Goal: Task Accomplishment & Management: Complete application form

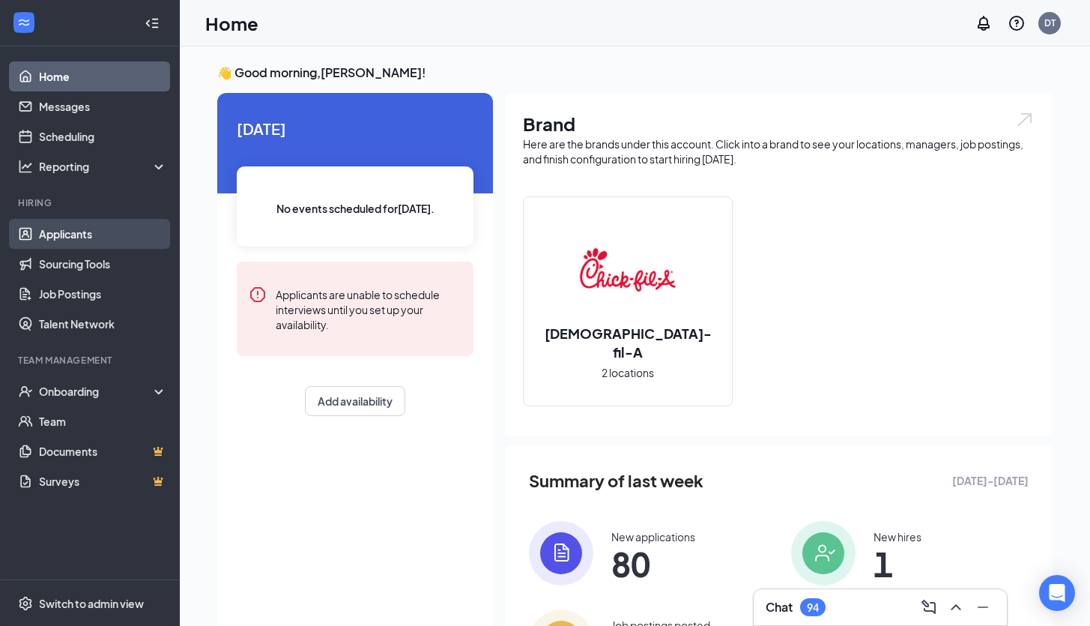
click at [71, 231] on link "Applicants" at bounding box center [103, 234] width 128 height 30
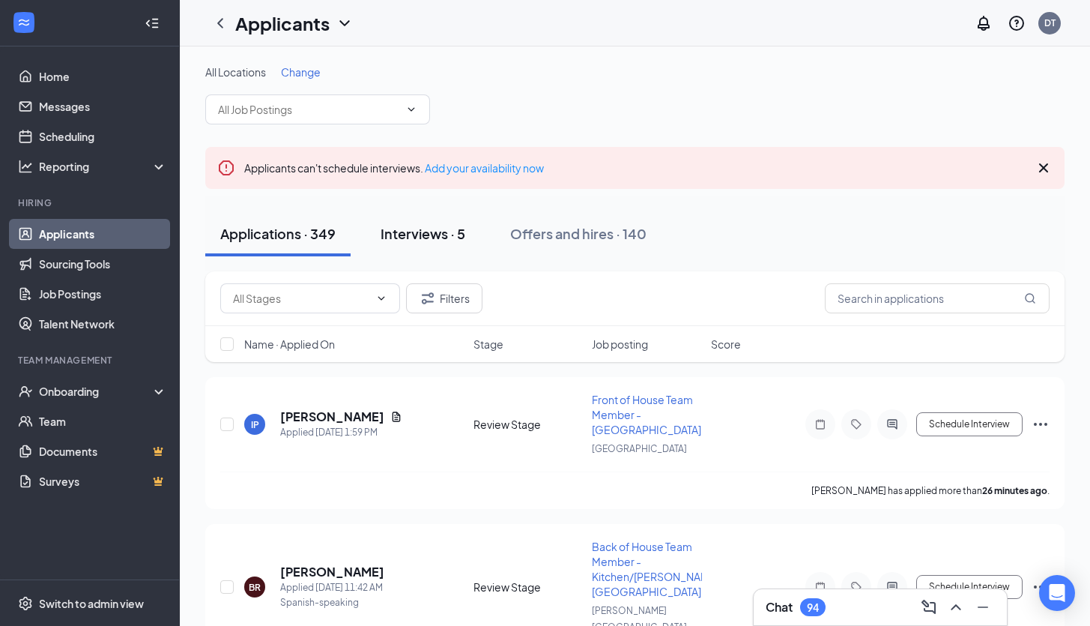
click at [426, 241] on div "Interviews · 5" at bounding box center [423, 233] width 85 height 19
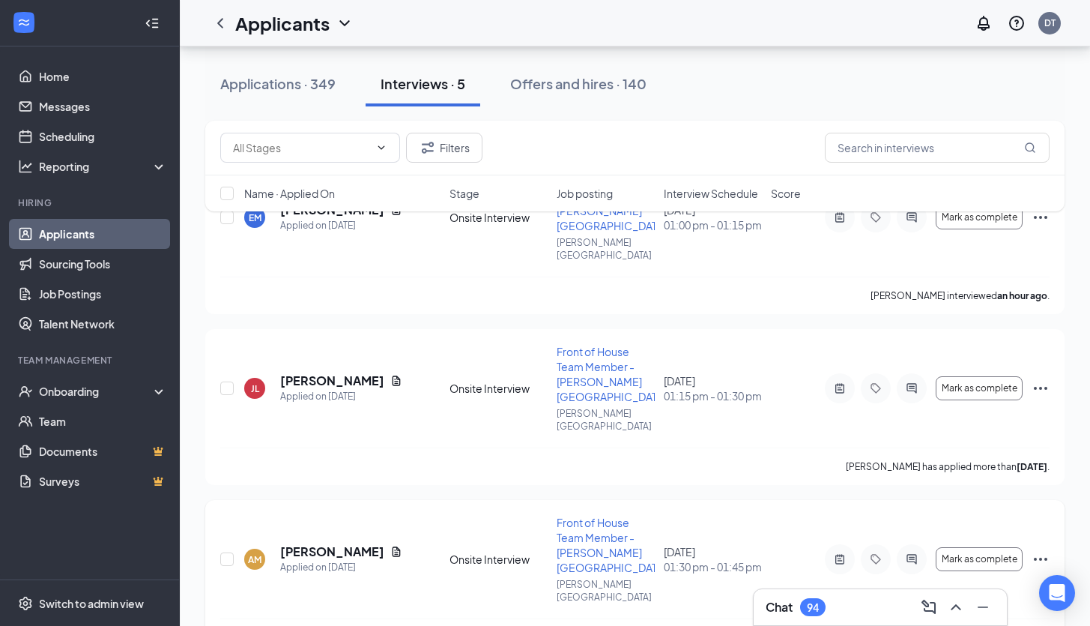
scroll to position [230, 0]
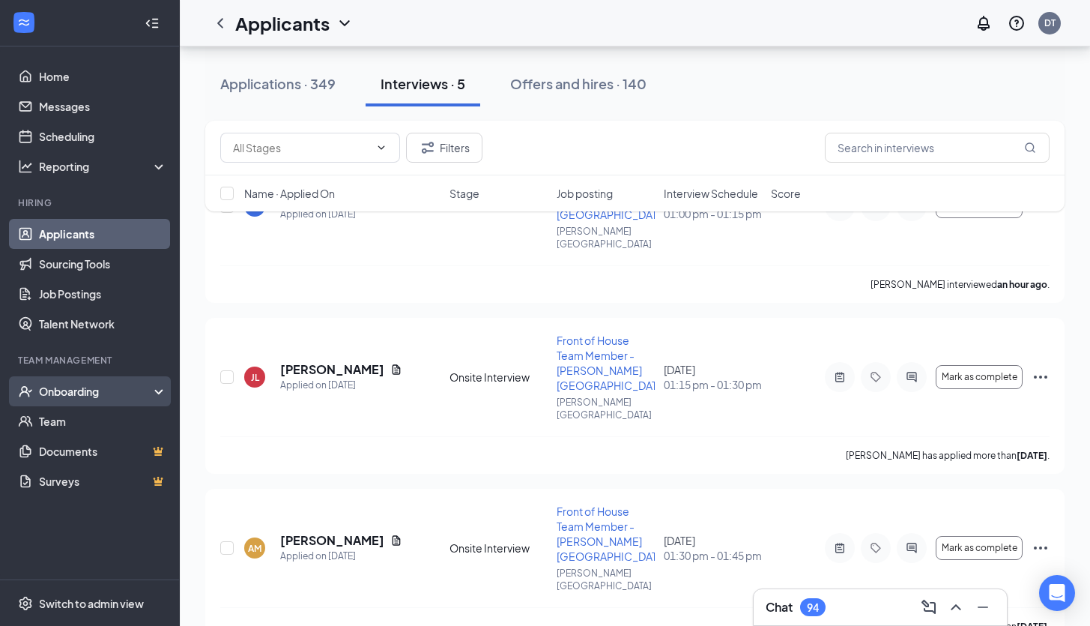
click at [77, 393] on div "Onboarding" at bounding box center [96, 391] width 115 height 15
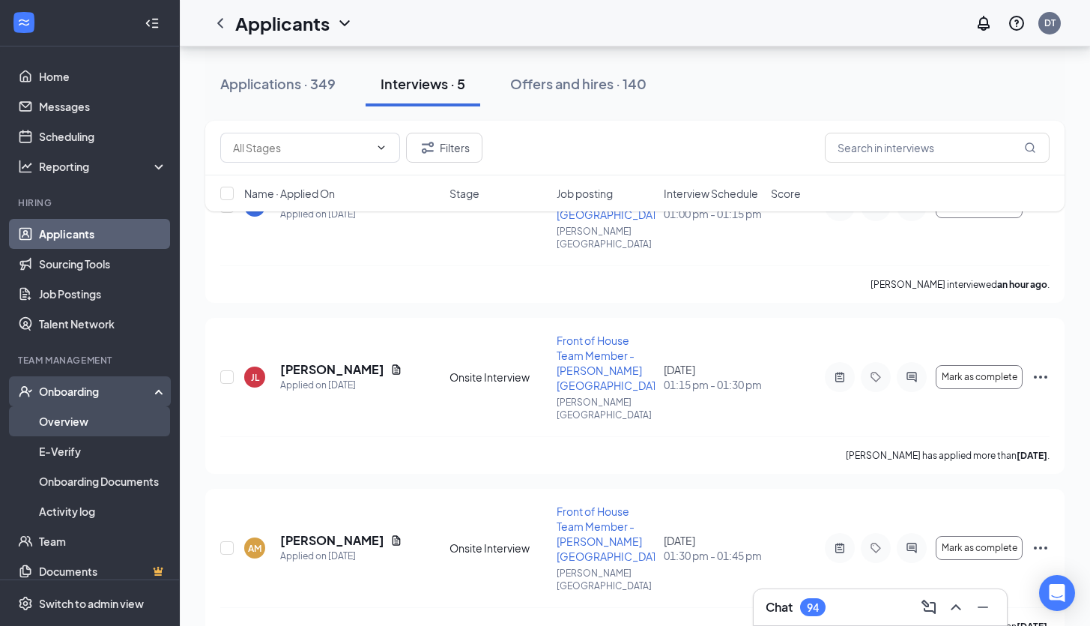
click at [83, 427] on link "Overview" at bounding box center [103, 421] width 128 height 30
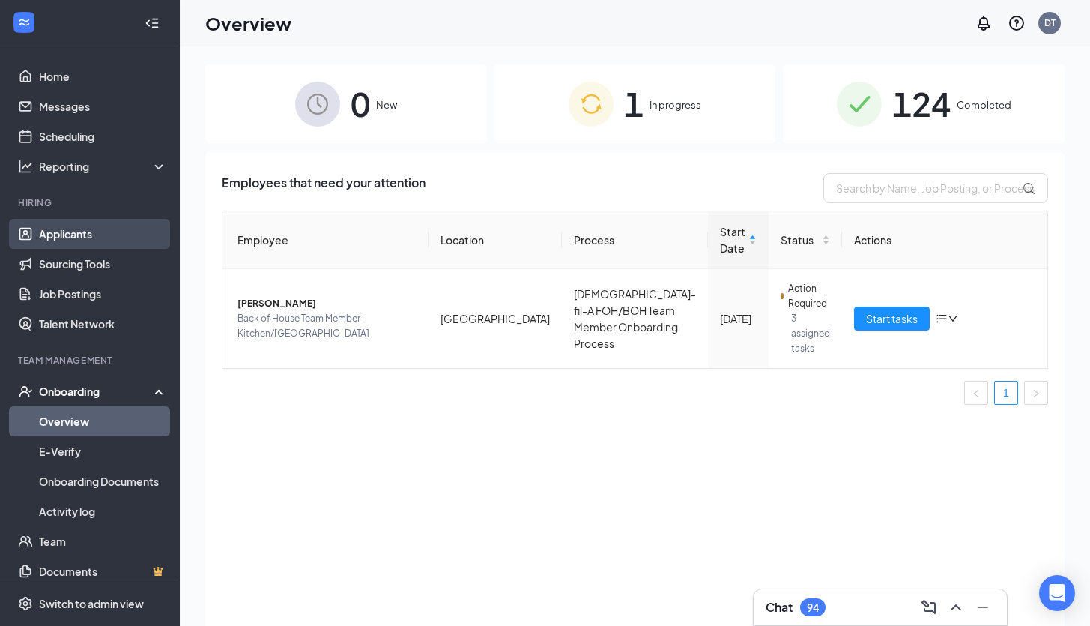
click at [89, 232] on link "Applicants" at bounding box center [103, 234] width 128 height 30
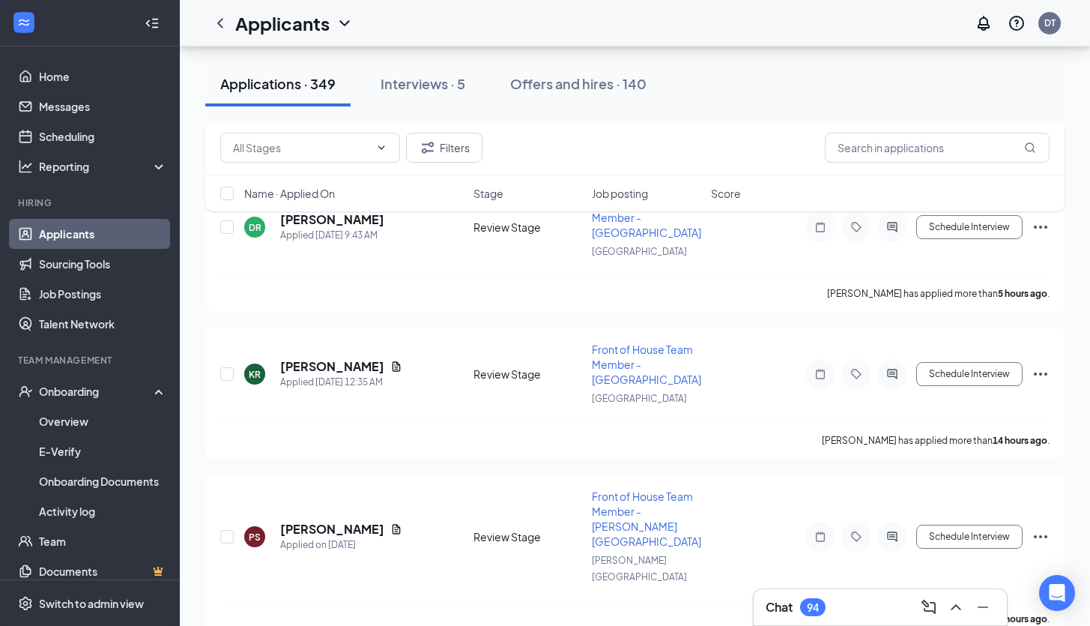
scroll to position [573, 0]
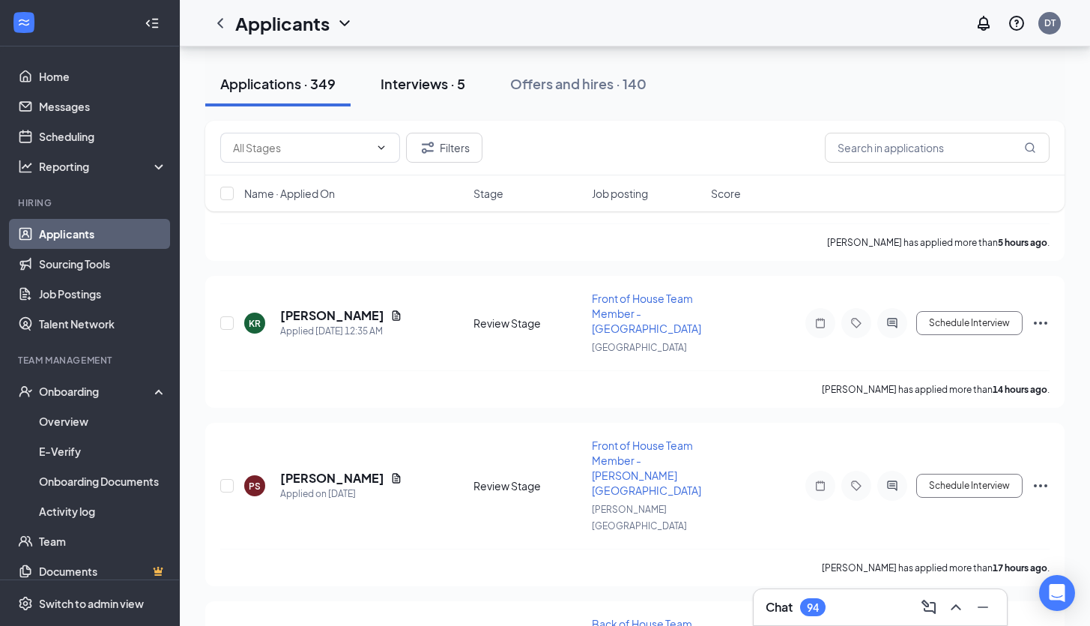
click at [441, 78] on div "Interviews · 5" at bounding box center [423, 83] width 85 height 19
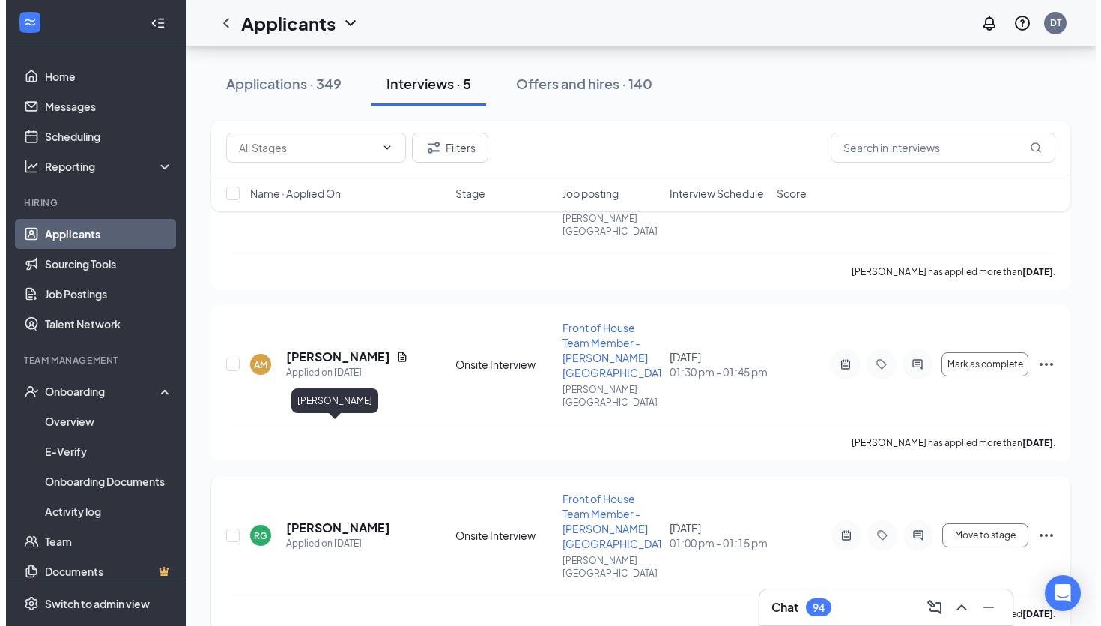
scroll to position [429, 0]
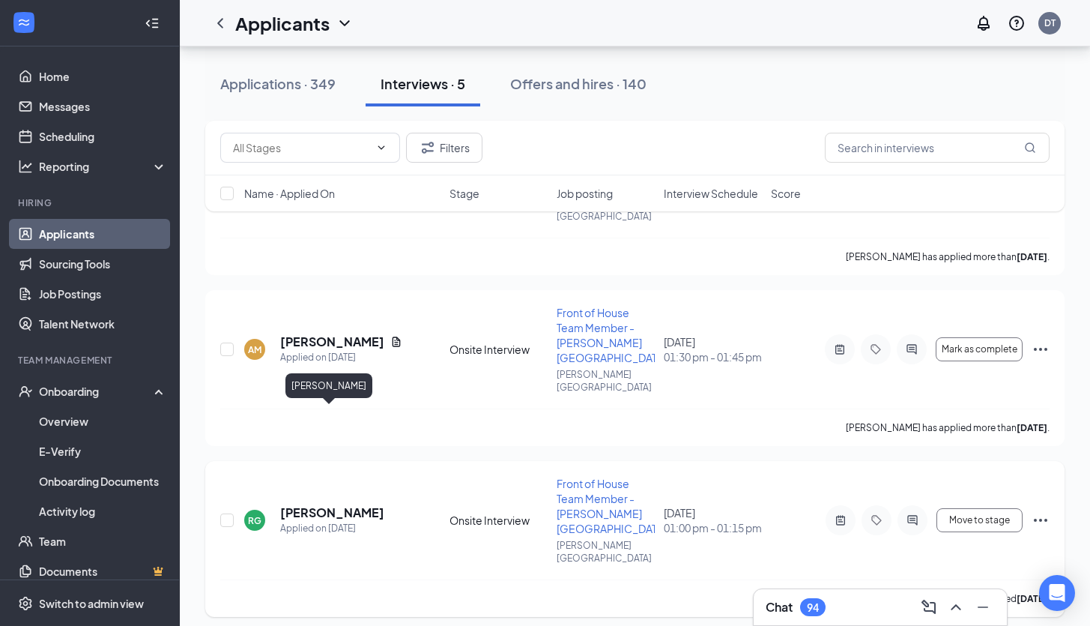
click at [325, 504] on h5 "[PERSON_NAME]" at bounding box center [332, 512] width 104 height 16
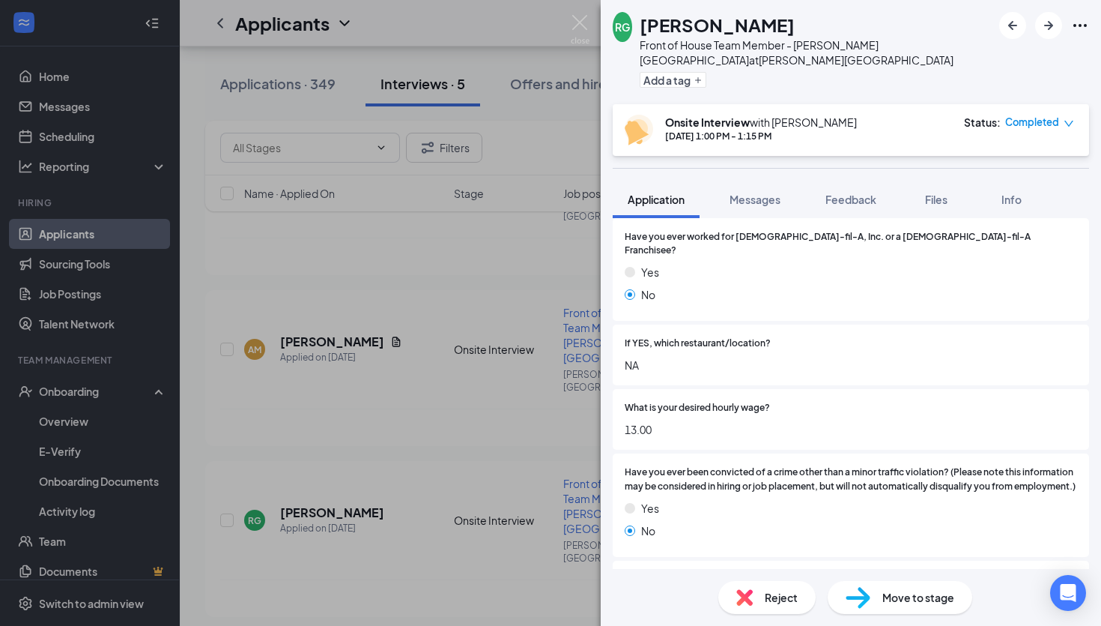
scroll to position [521, 0]
click at [886, 588] on div "Move to stage" at bounding box center [900, 597] width 145 height 33
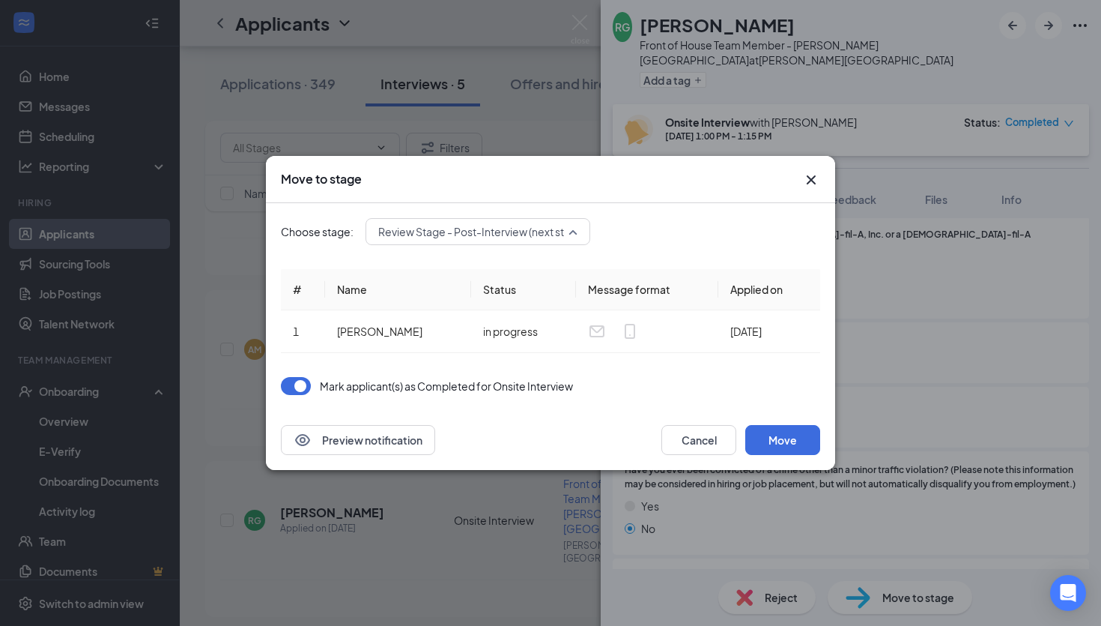
click at [565, 232] on span "Review Stage - Post-Interview (next stage)" at bounding box center [482, 231] width 208 height 22
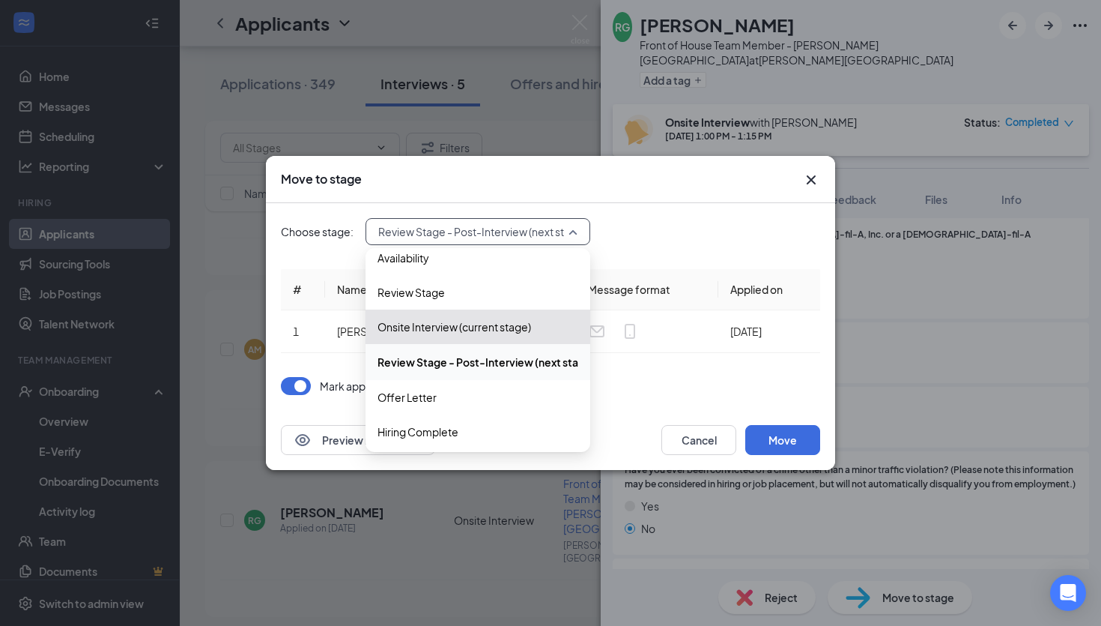
scroll to position [51, 0]
click at [498, 422] on span "Hiring Complete" at bounding box center [478, 428] width 201 height 16
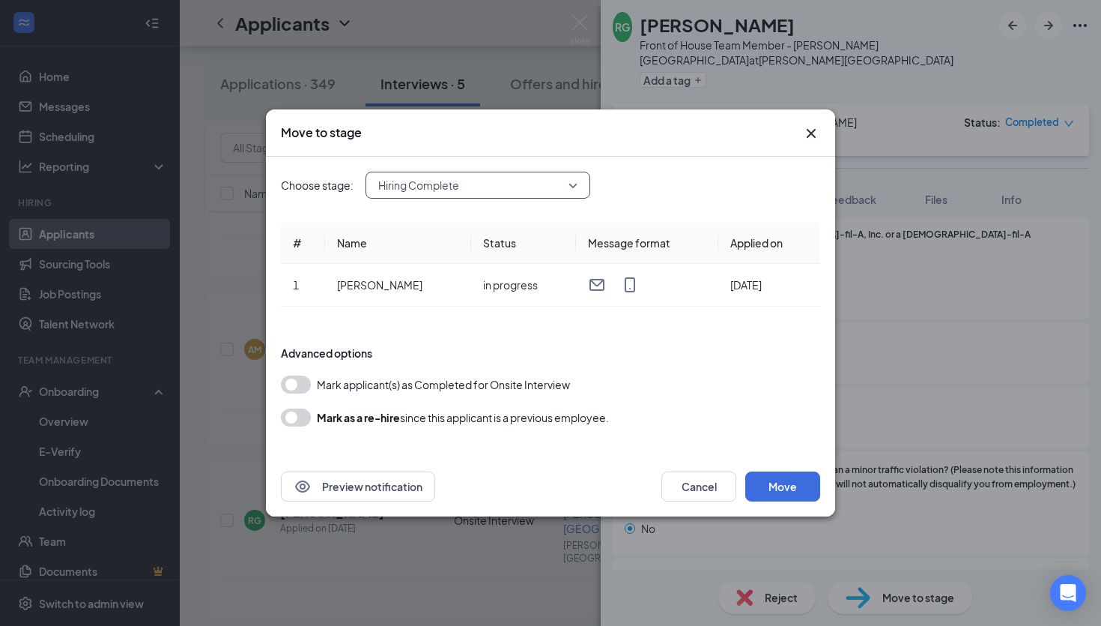
click at [303, 382] on button "button" at bounding box center [296, 384] width 30 height 18
click at [787, 488] on button "Move" at bounding box center [783, 486] width 75 height 30
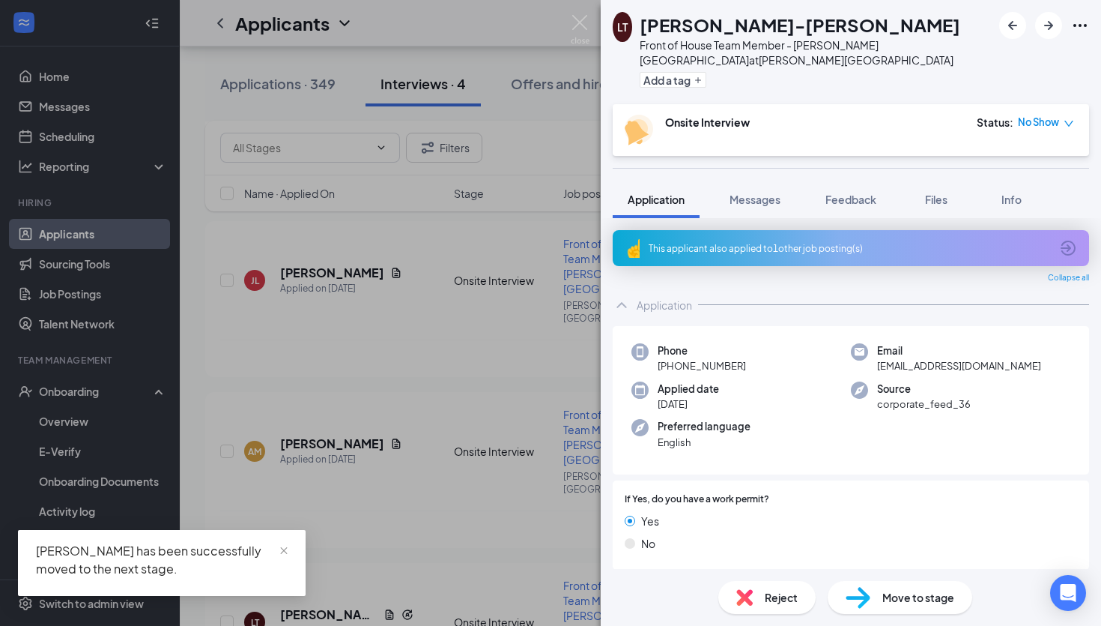
click at [67, 390] on div "[PERSON_NAME]-jersey [PERSON_NAME] Front of House Team Member - [PERSON_NAME][G…" at bounding box center [550, 313] width 1101 height 626
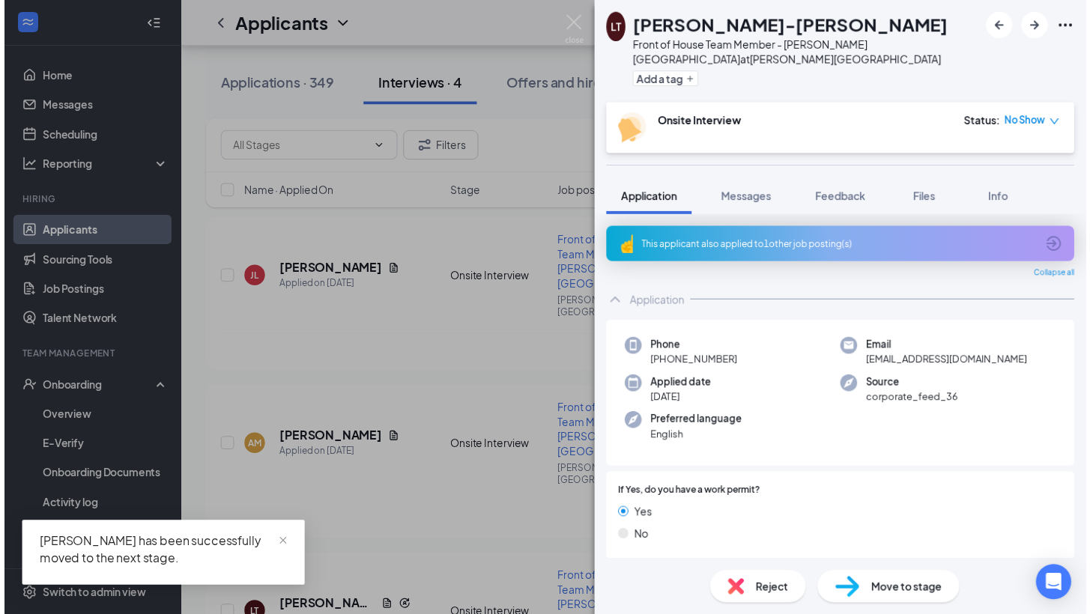
scroll to position [338, 0]
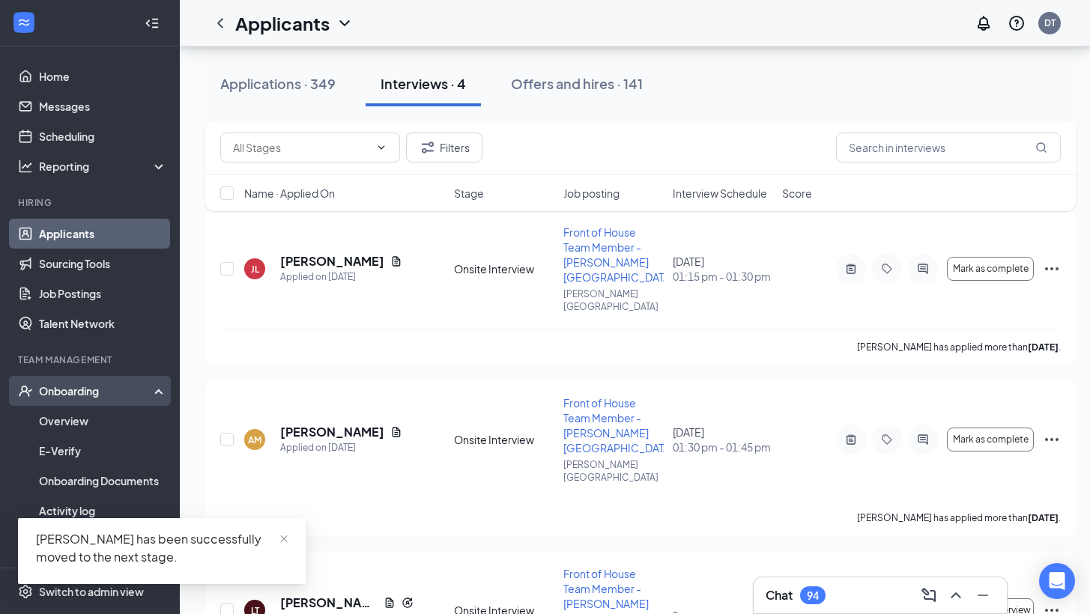
click at [82, 384] on div "Onboarding" at bounding box center [96, 391] width 115 height 15
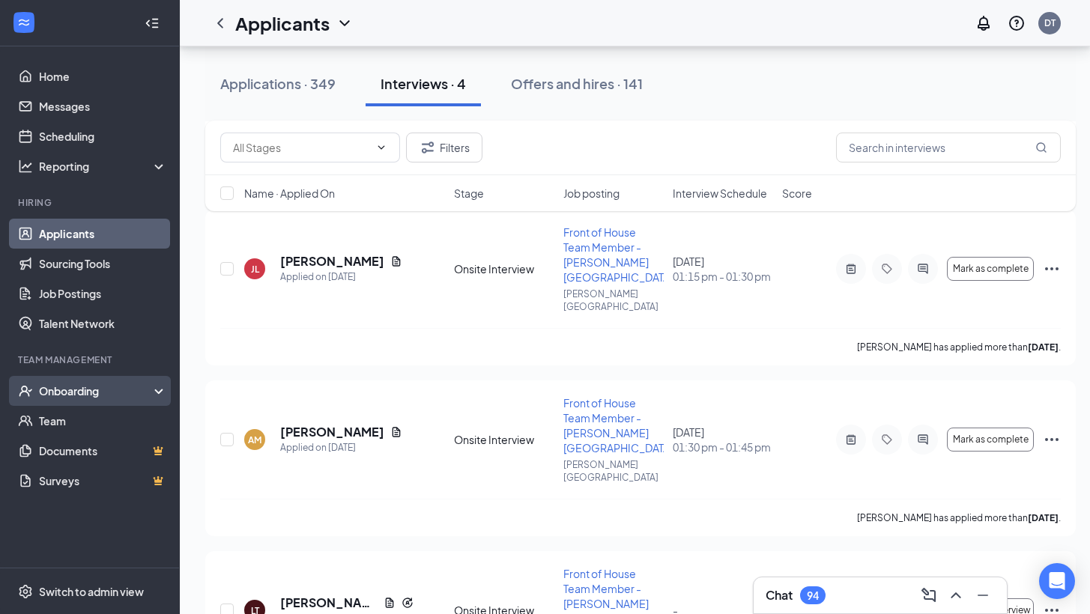
click at [82, 384] on div "Onboarding" at bounding box center [96, 391] width 115 height 15
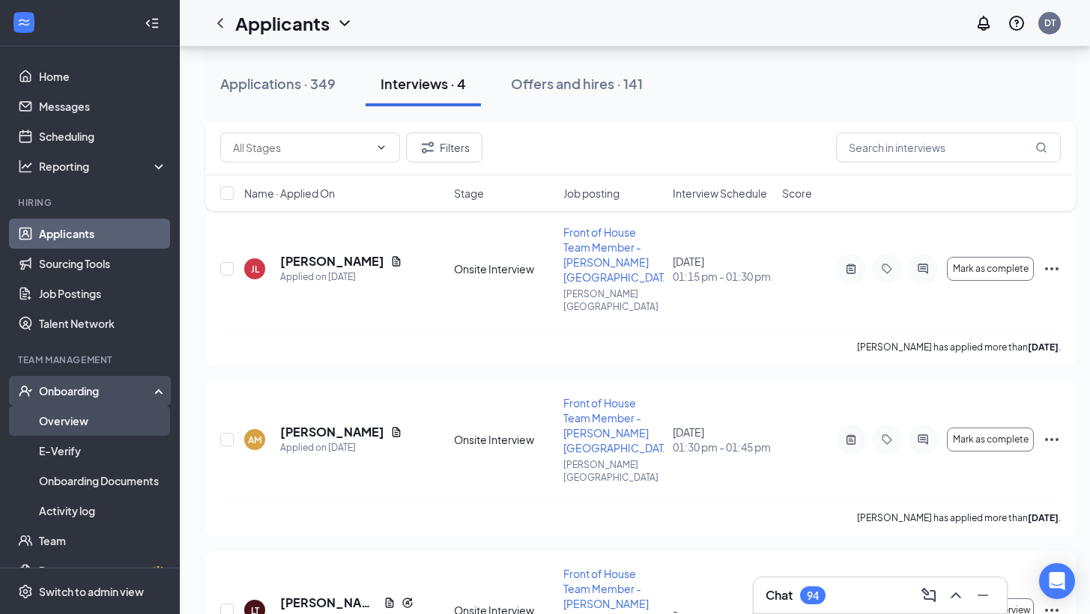
click at [84, 408] on link "Overview" at bounding box center [103, 421] width 128 height 30
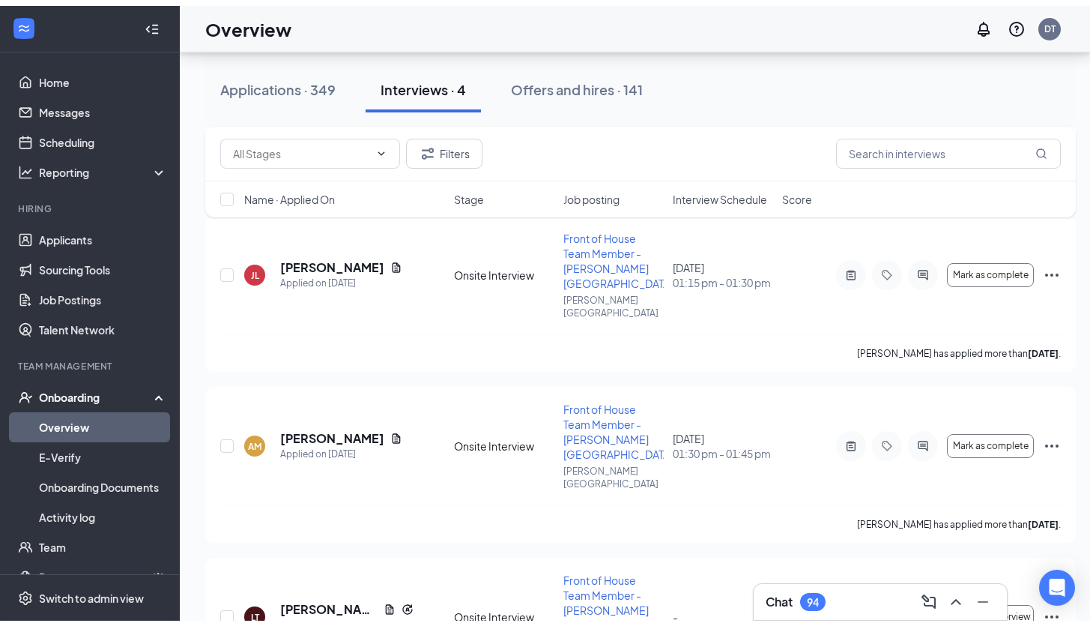
scroll to position [67, 0]
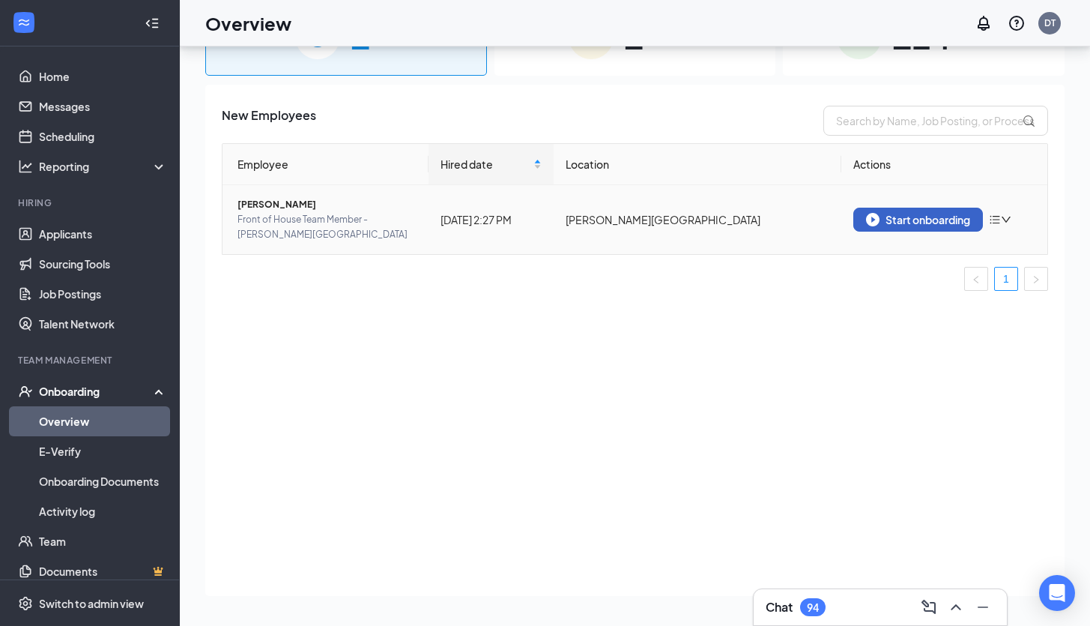
click at [890, 223] on div "Start onboarding" at bounding box center [918, 219] width 104 height 13
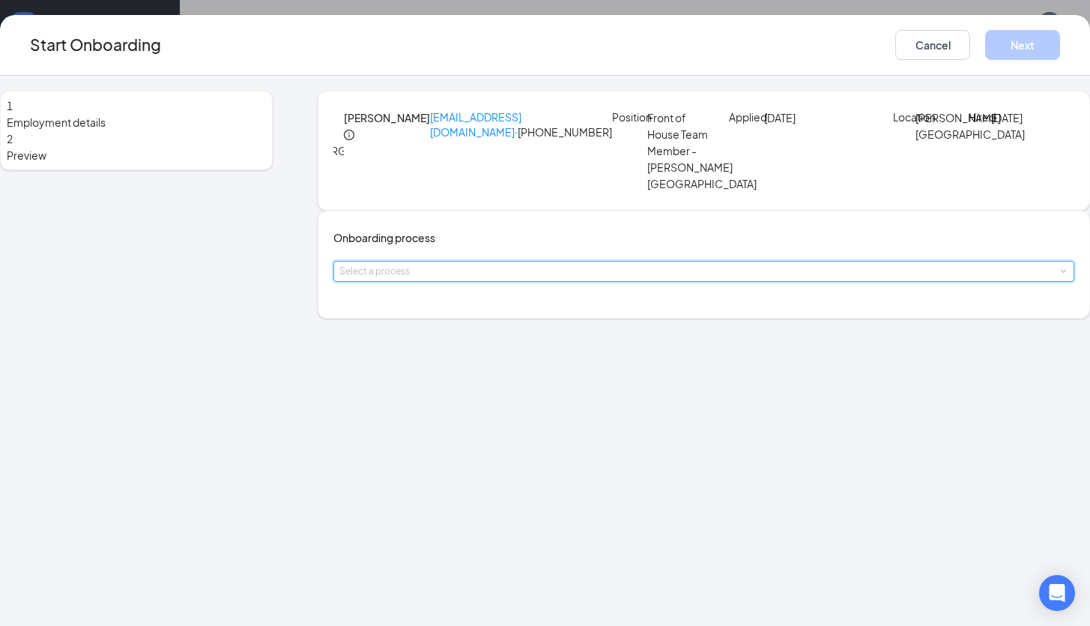
click at [539, 281] on div "Select a process" at bounding box center [703, 270] width 729 height 19
click at [539, 346] on span "[DEMOGRAPHIC_DATA]-fil-A FOH/BOH Team Member Onboarding Process" at bounding box center [564, 349] width 371 height 13
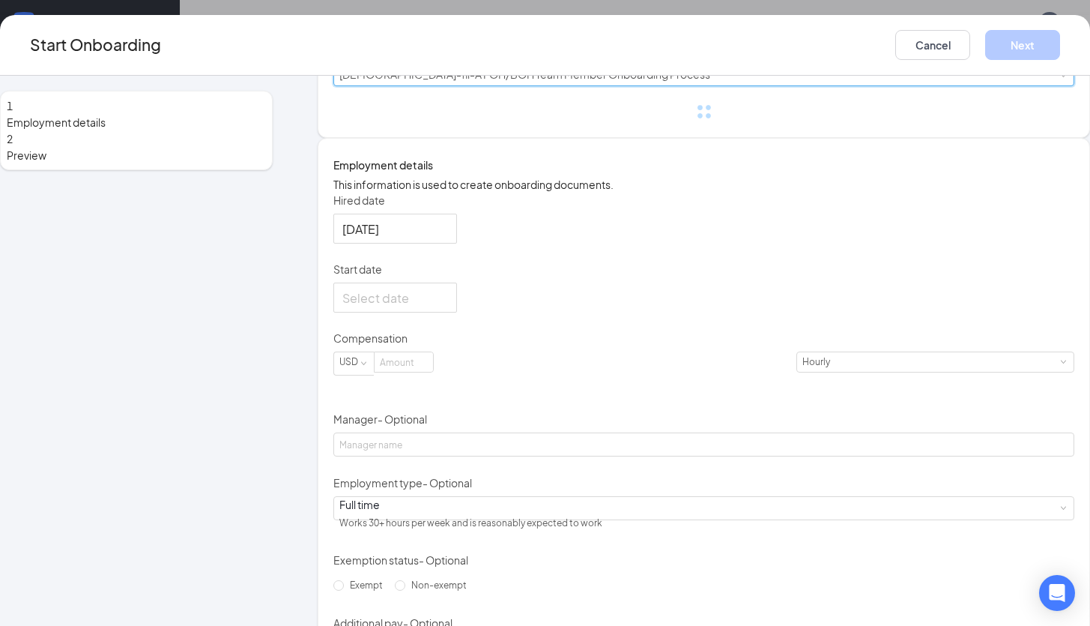
scroll to position [271, 0]
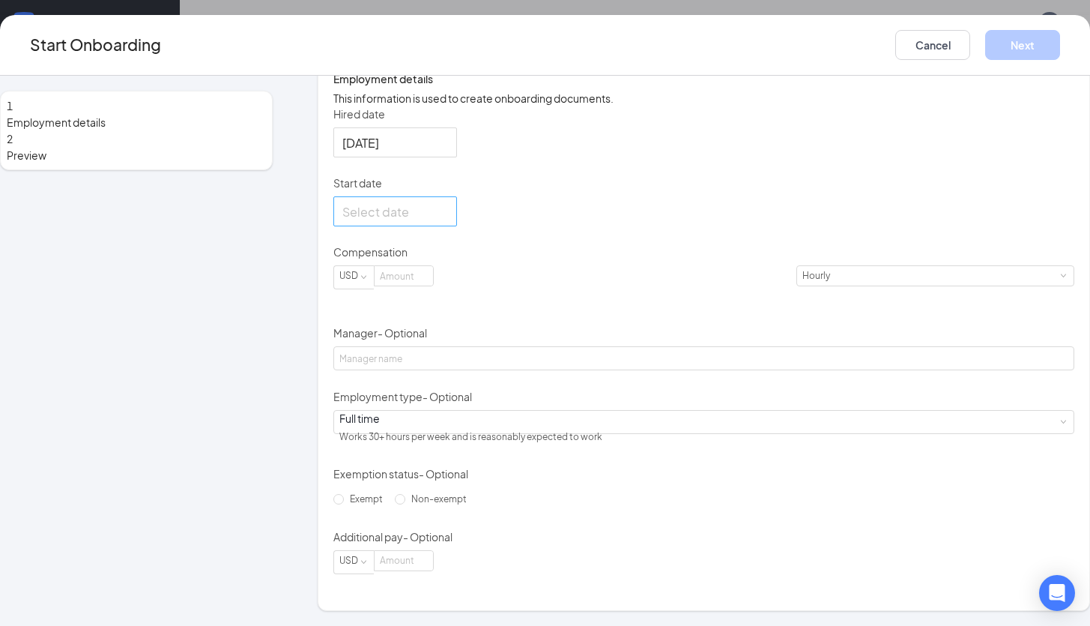
click at [448, 221] on div at bounding box center [395, 211] width 106 height 19
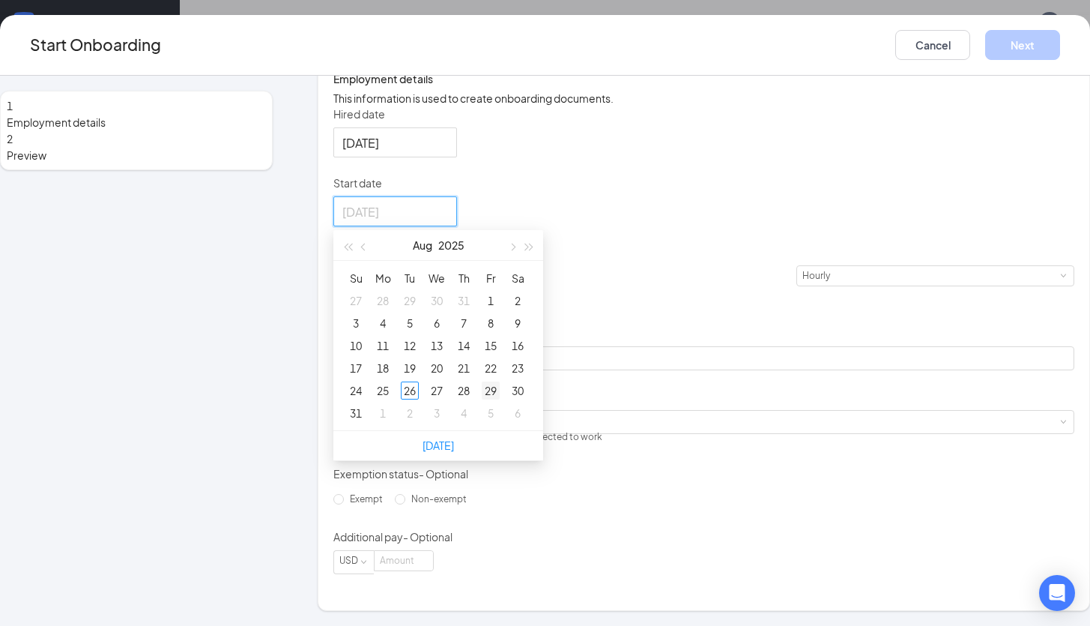
type input "[DATE]"
click at [500, 399] on div "29" at bounding box center [491, 390] width 18 height 18
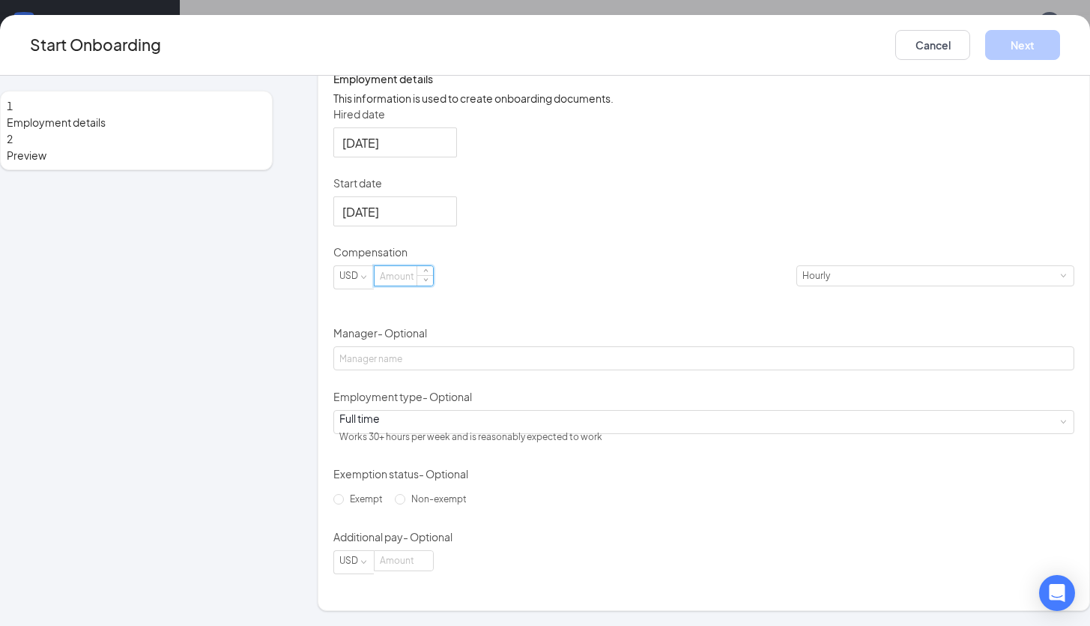
click at [433, 285] on input at bounding box center [404, 275] width 58 height 19
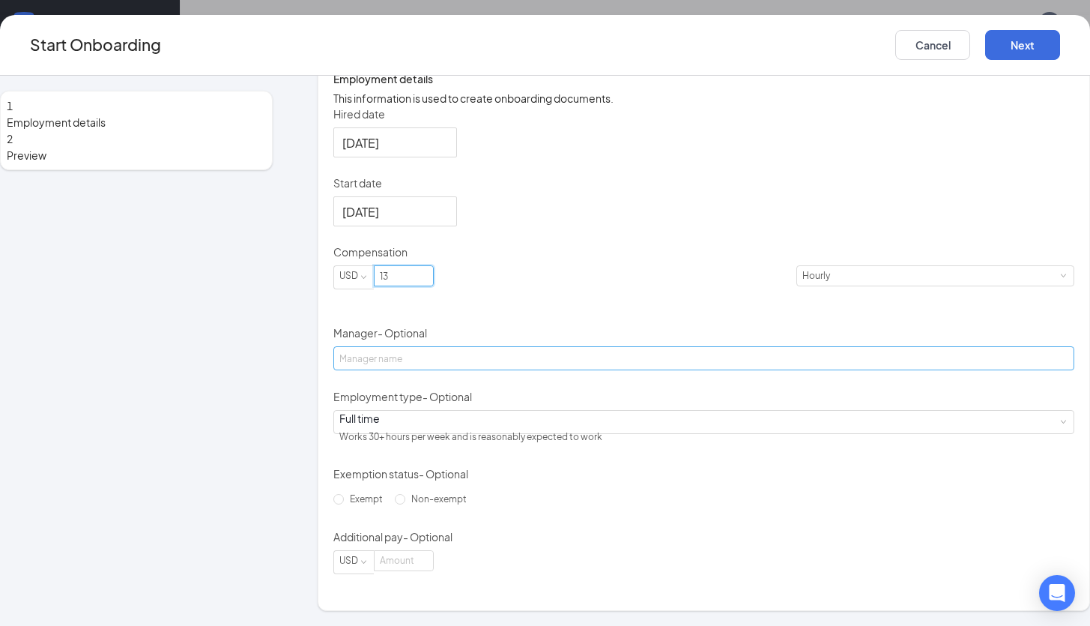
type input "13"
click at [445, 370] on input "Manager - Optional" at bounding box center [703, 358] width 741 height 24
type input "[PERSON_NAME]"
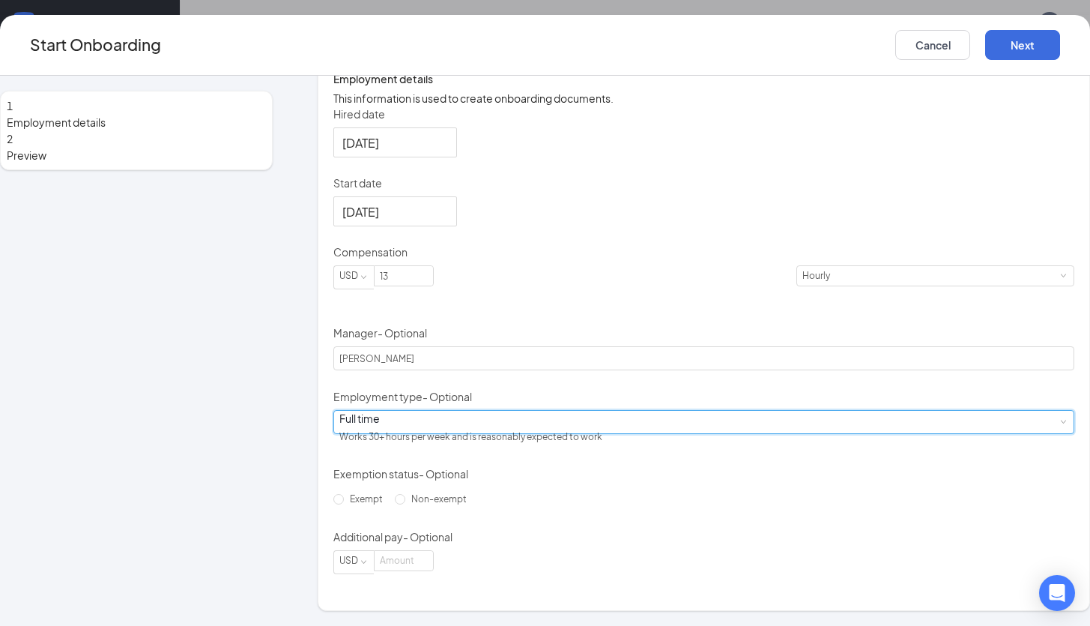
click at [510, 433] on div "Full time Works 30+ hours per week and is reasonably expected to work" at bounding box center [703, 422] width 729 height 22
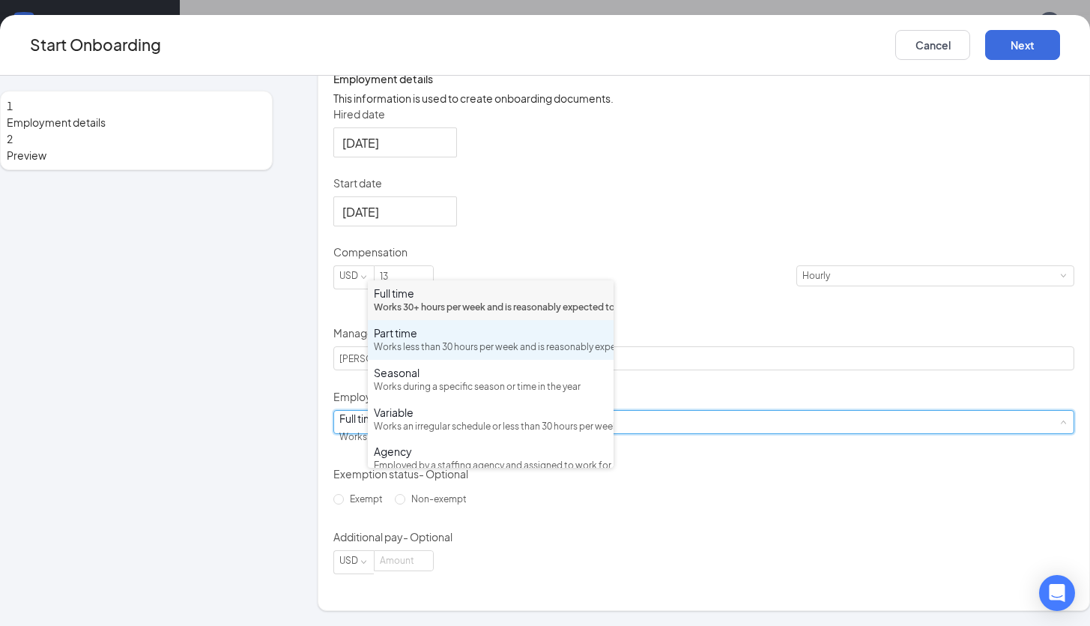
click at [473, 354] on div "Works less than 30 hours per week and is reasonably expected to work" at bounding box center [491, 347] width 234 height 14
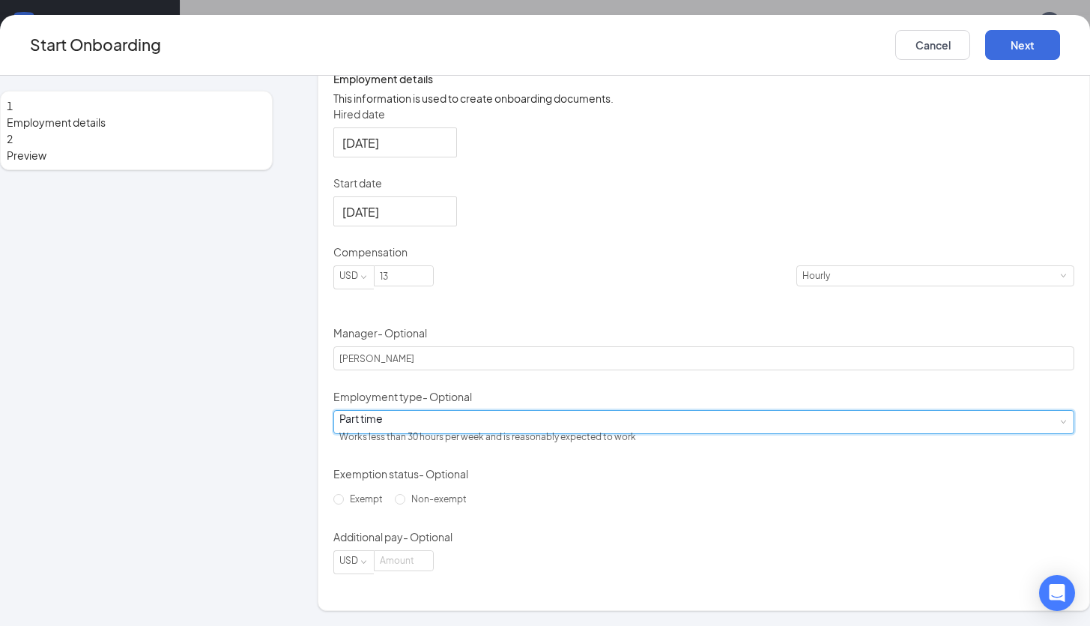
scroll to position [339, 0]
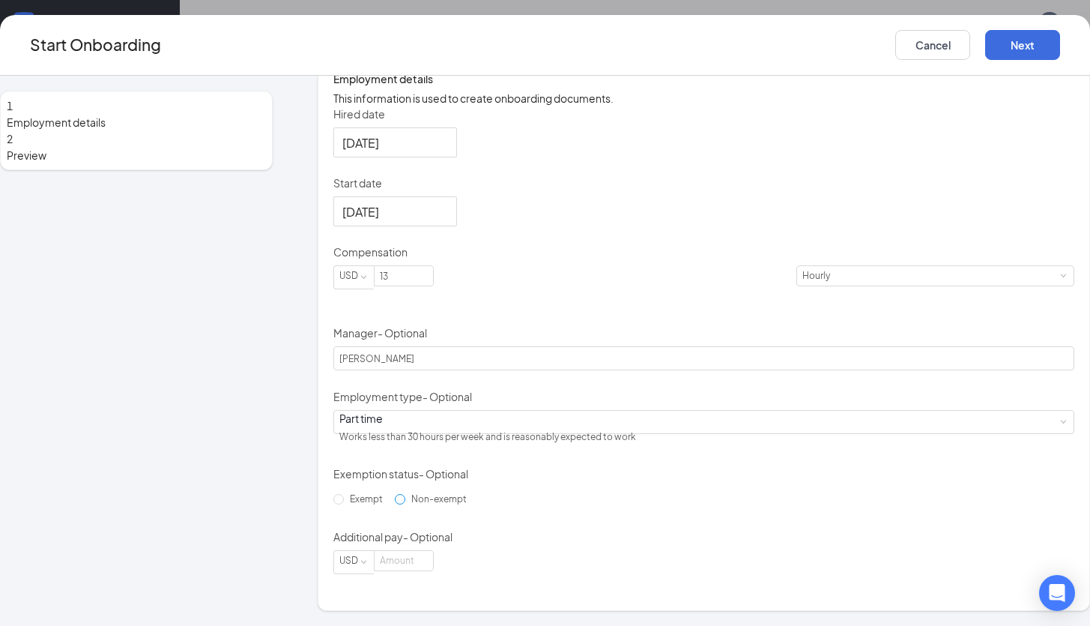
click at [419, 504] on span "Non-exempt" at bounding box center [438, 498] width 67 height 11
click at [405, 504] on input "Non-exempt" at bounding box center [400, 499] width 10 height 10
radio input "true"
click at [985, 49] on button "Next" at bounding box center [1022, 45] width 75 height 30
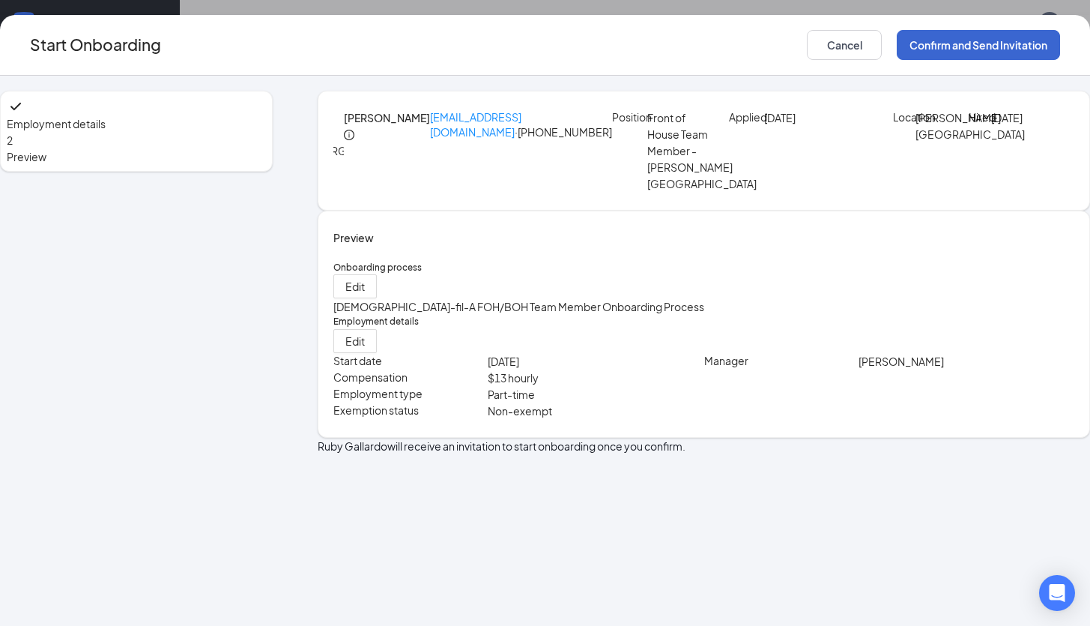
scroll to position [0, 0]
click at [909, 51] on button "Confirm and Send Invitation" at bounding box center [978, 45] width 163 height 30
